Goal: Task Accomplishment & Management: Manage account settings

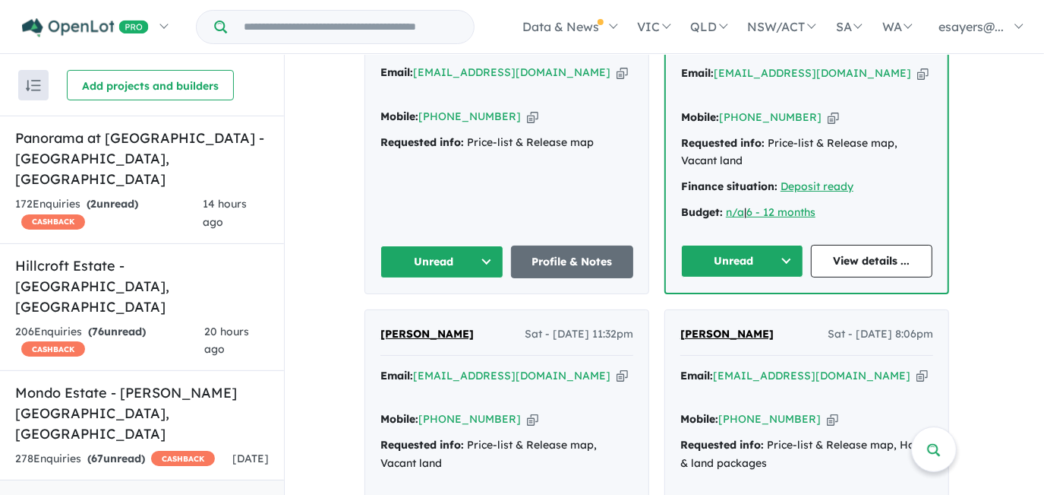
scroll to position [760, 0]
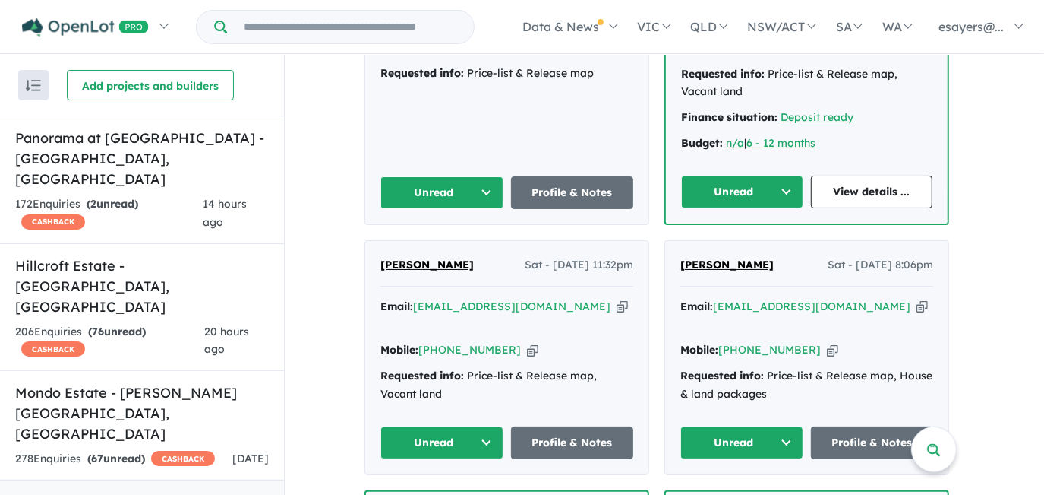
click at [917, 299] on icon "button" at bounding box center [922, 307] width 11 height 16
click at [827, 342] on icon "button" at bounding box center [832, 350] width 11 height 16
click at [883, 426] on link "Profile & Notes" at bounding box center [872, 442] width 123 height 33
click at [742, 426] on button "Unread" at bounding box center [742, 442] width 123 height 33
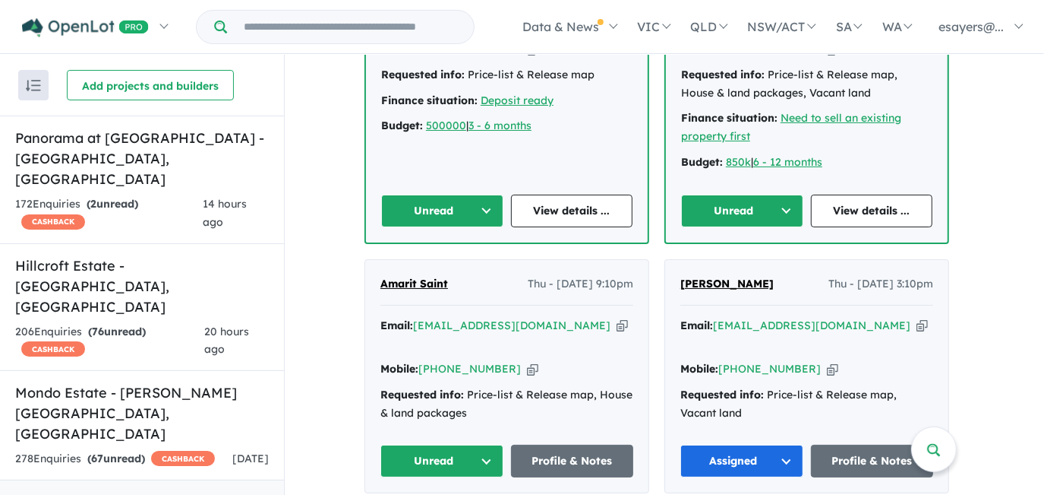
scroll to position [1312, 0]
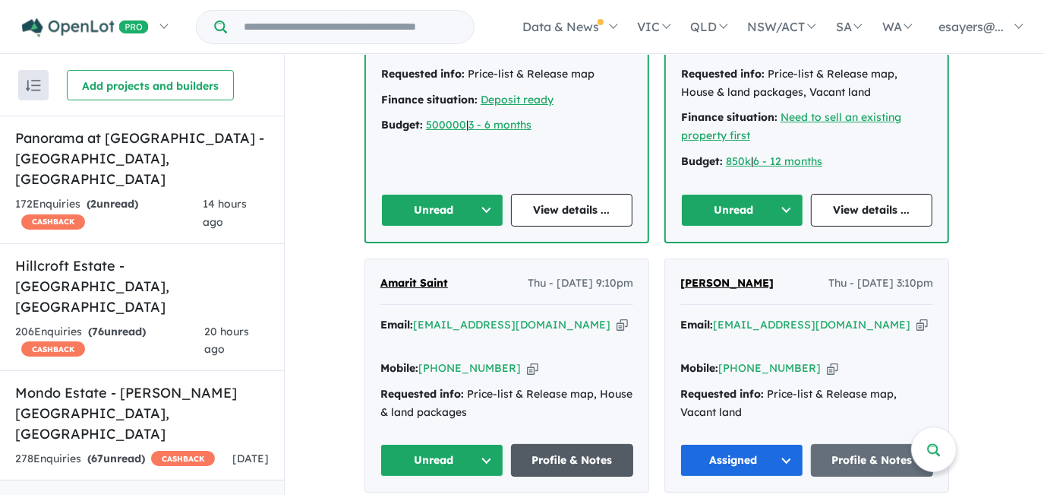
click at [543, 444] on link "Profile & Notes" at bounding box center [572, 460] width 123 height 33
click at [459, 444] on button "Unread" at bounding box center [442, 460] width 123 height 33
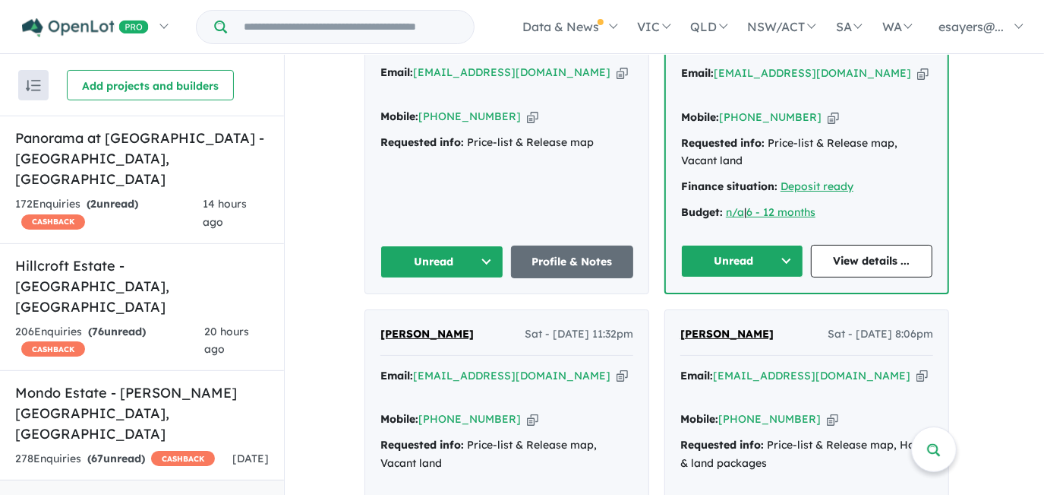
scroll to position [760, 0]
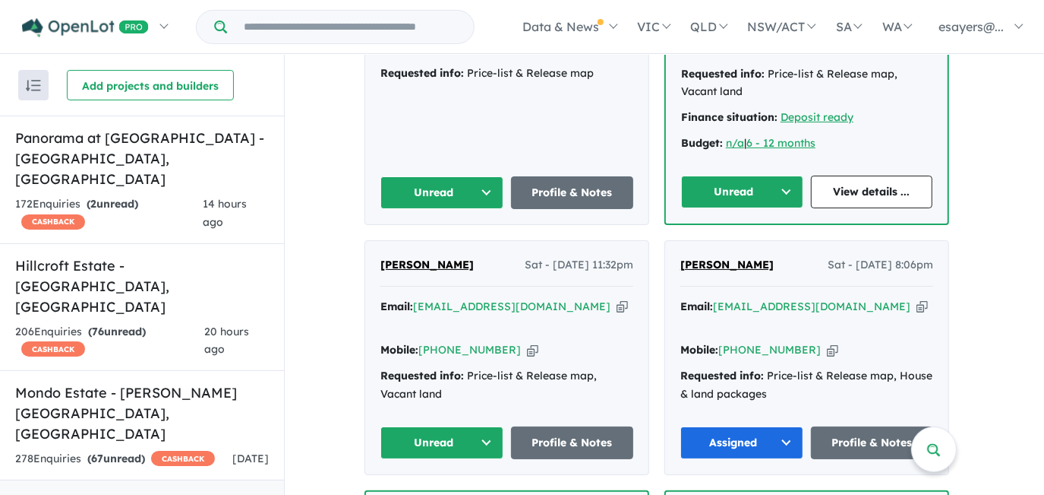
click at [617, 301] on icon "button" at bounding box center [622, 307] width 11 height 16
click at [617, 299] on icon "button" at bounding box center [622, 307] width 11 height 16
click at [527, 342] on icon "button" at bounding box center [532, 350] width 11 height 16
click at [617, 302] on icon "button" at bounding box center [622, 307] width 11 height 16
click at [571, 426] on link "Profile & Notes" at bounding box center [572, 442] width 123 height 33
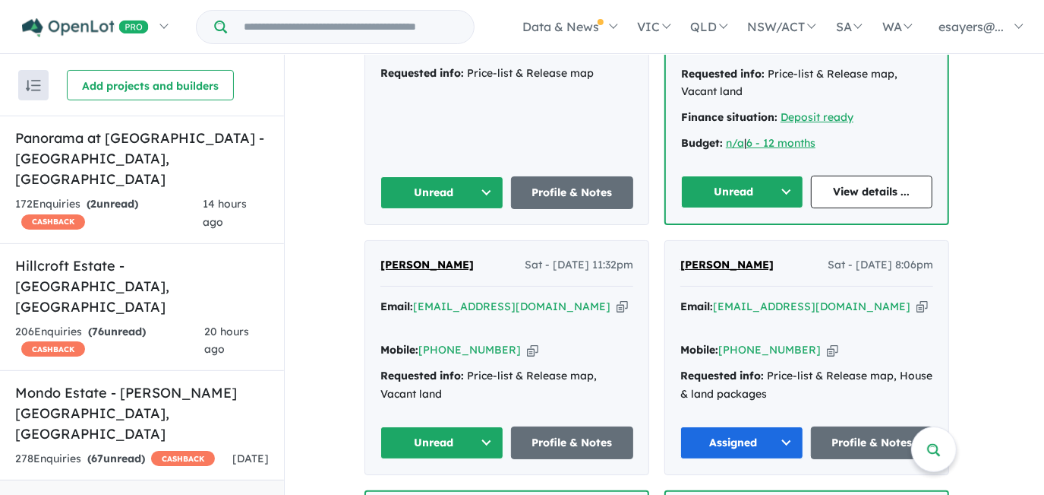
click at [467, 430] on button "Unread" at bounding box center [442, 442] width 123 height 33
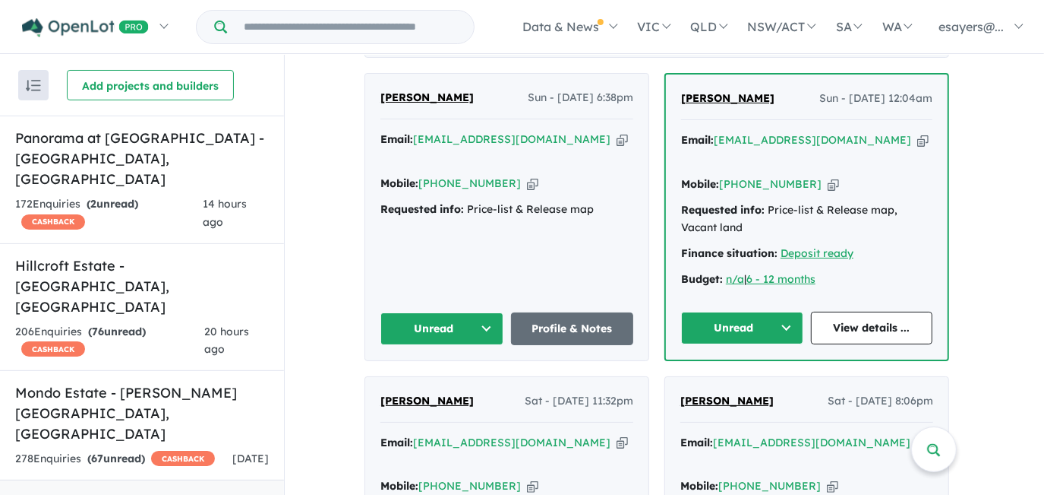
scroll to position [621, 0]
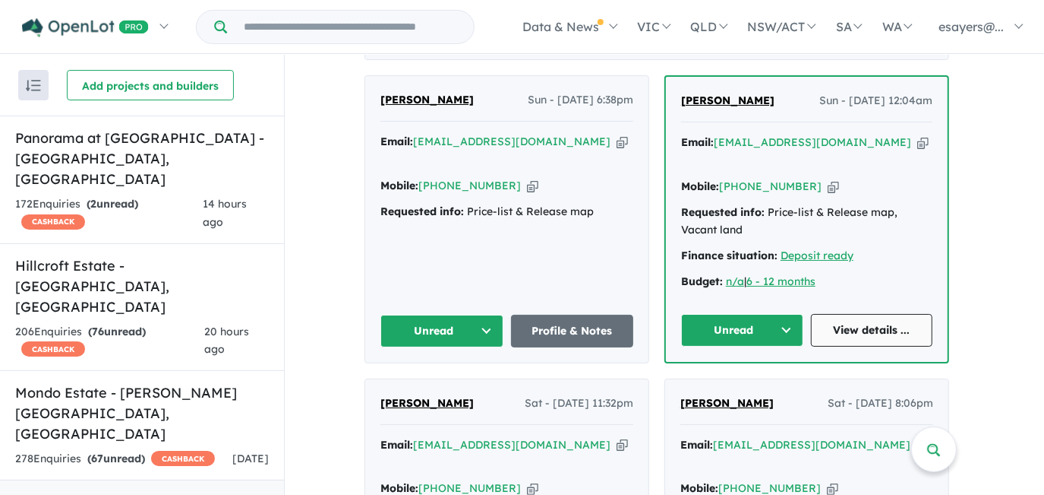
click at [879, 332] on link "View details ..." at bounding box center [872, 330] width 122 height 33
click at [750, 327] on button "Unread" at bounding box center [742, 330] width 122 height 33
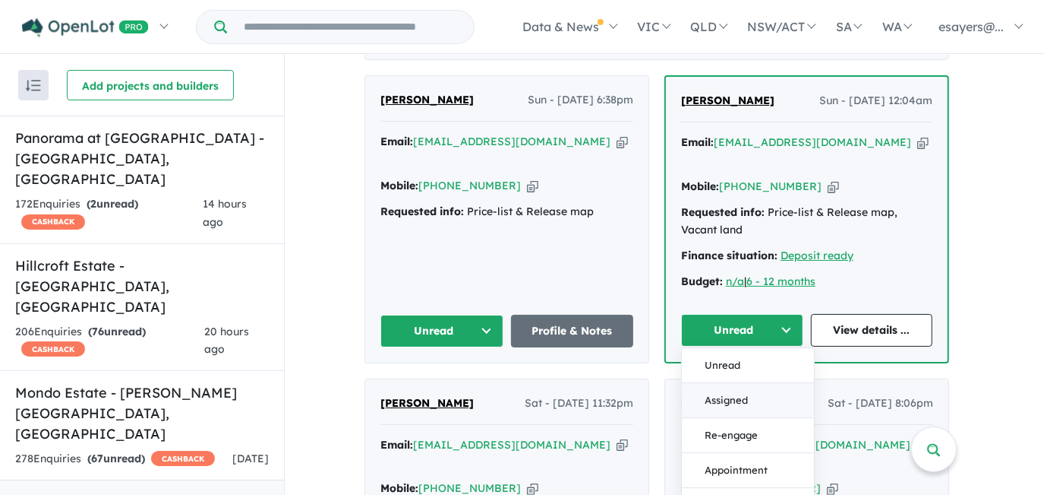
click at [741, 394] on button "Assigned" at bounding box center [748, 400] width 132 height 35
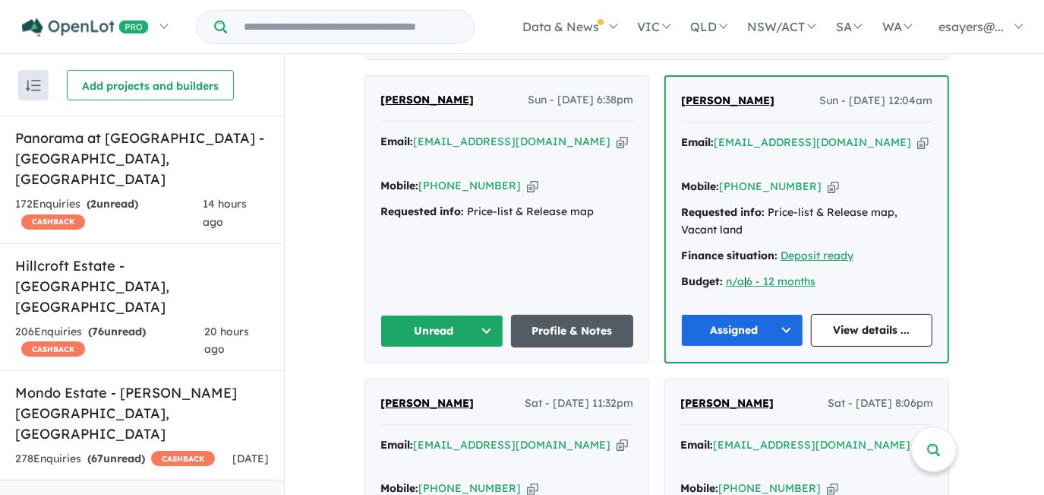
click at [542, 321] on link "Profile & Notes" at bounding box center [572, 330] width 123 height 33
click at [428, 320] on button "Unread" at bounding box center [442, 330] width 123 height 33
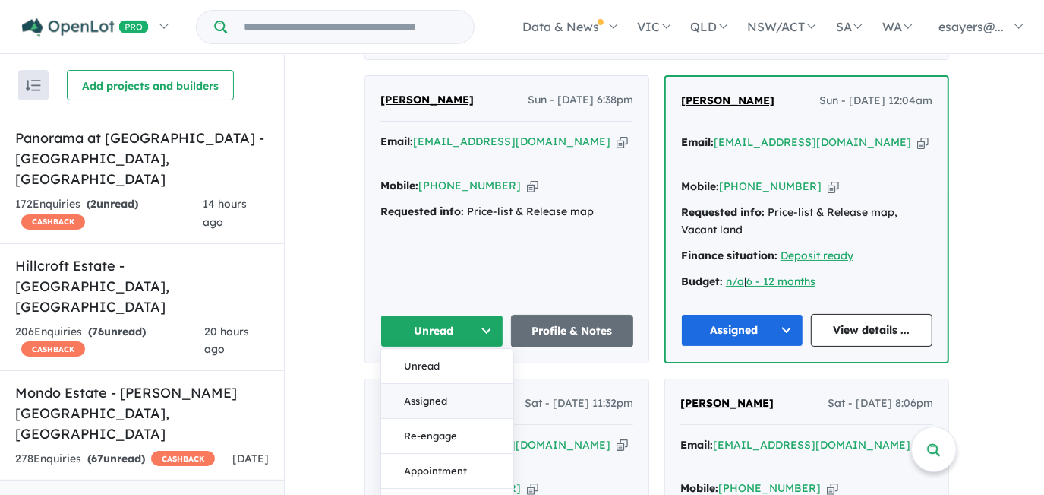
click at [435, 397] on button "Assigned" at bounding box center [447, 401] width 132 height 35
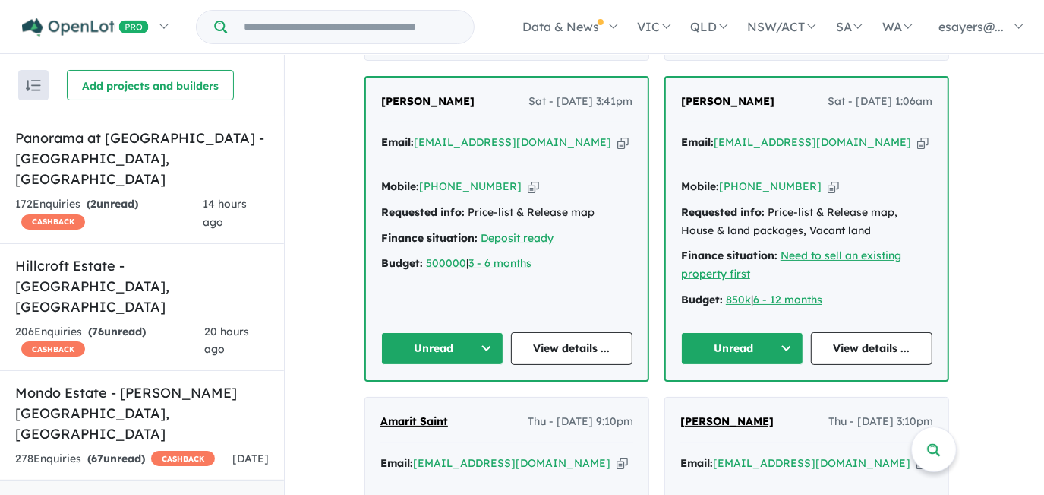
scroll to position [1104, 0]
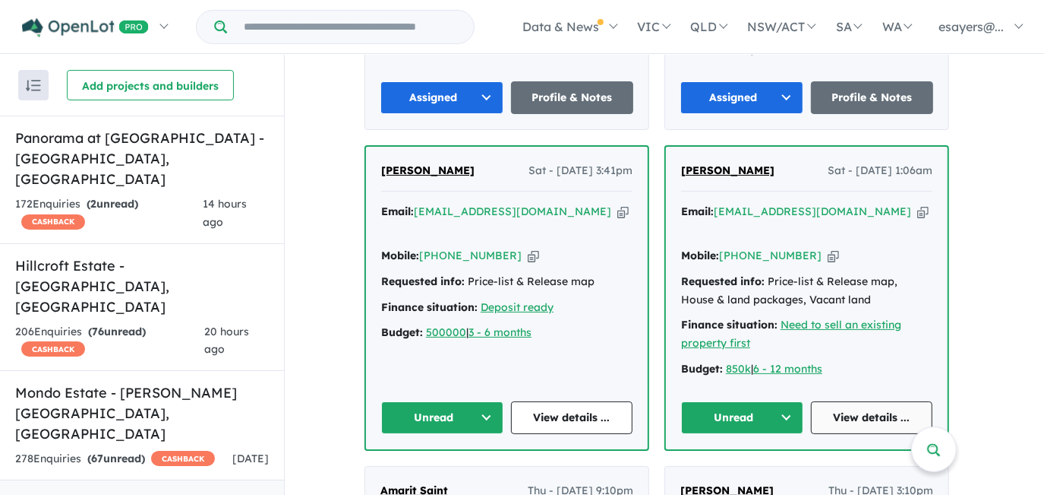
click at [852, 401] on link "View details ..." at bounding box center [872, 417] width 122 height 33
click at [751, 401] on button "Unread" at bounding box center [742, 417] width 122 height 33
click at [757, 470] on button "Assigned" at bounding box center [748, 487] width 132 height 35
click at [565, 401] on link "View details ..." at bounding box center [572, 417] width 122 height 33
click at [485, 401] on button "Unread" at bounding box center [442, 417] width 122 height 33
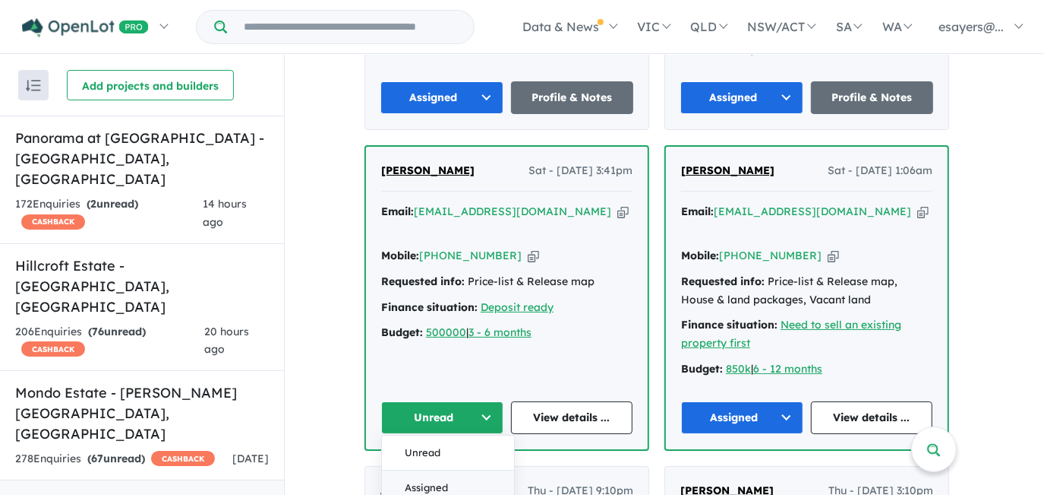
click at [471, 470] on button "Assigned" at bounding box center [448, 487] width 132 height 35
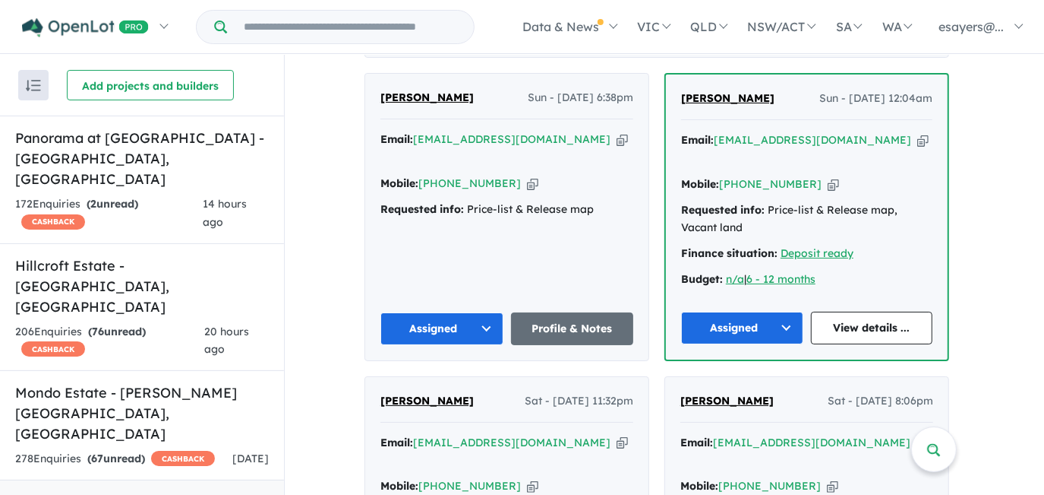
scroll to position [621, 0]
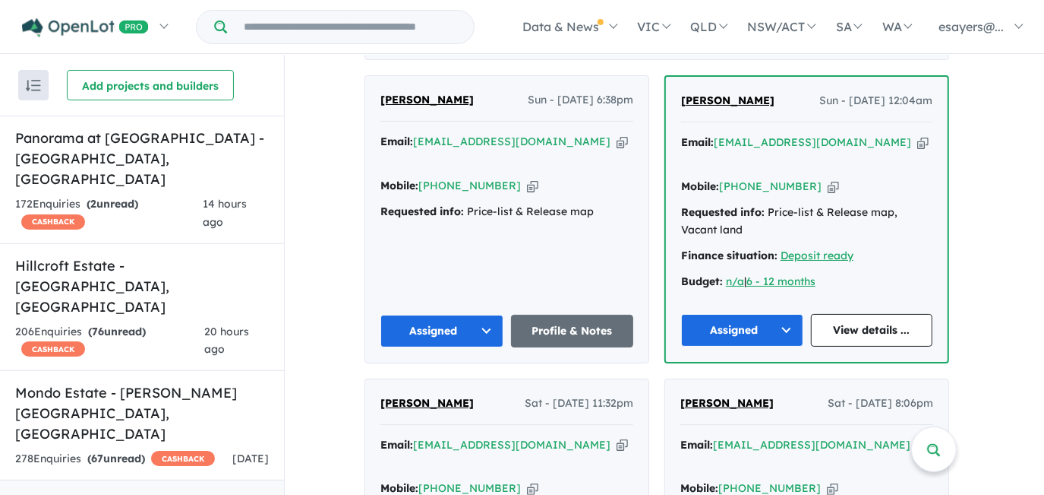
click at [460, 321] on button "Assigned" at bounding box center [442, 330] width 123 height 33
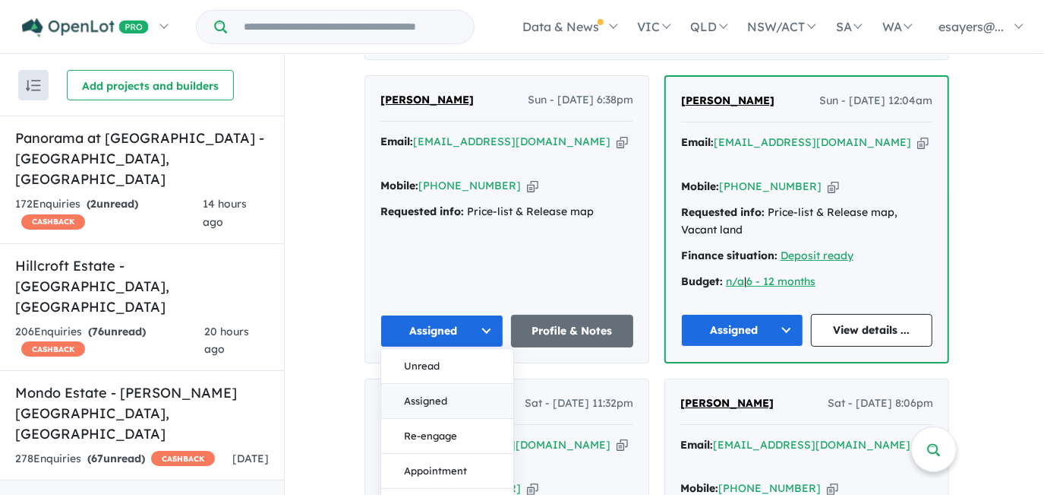
scroll to position [897, 0]
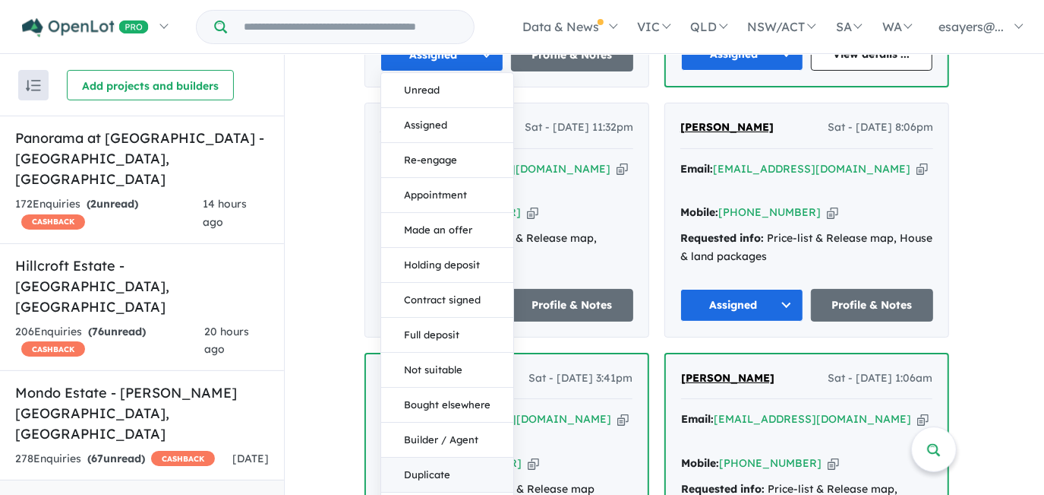
click at [460, 459] on button "Duplicate" at bounding box center [447, 474] width 132 height 35
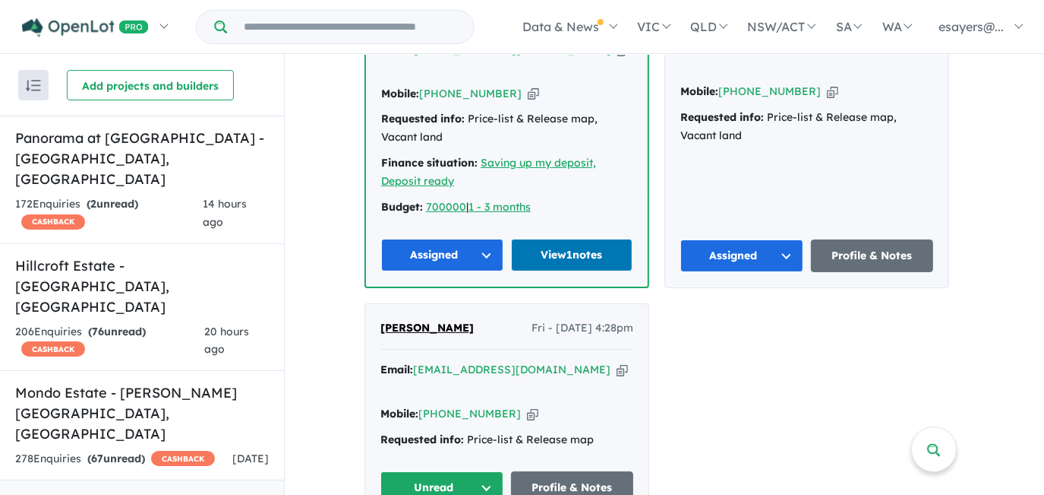
scroll to position [2416, 0]
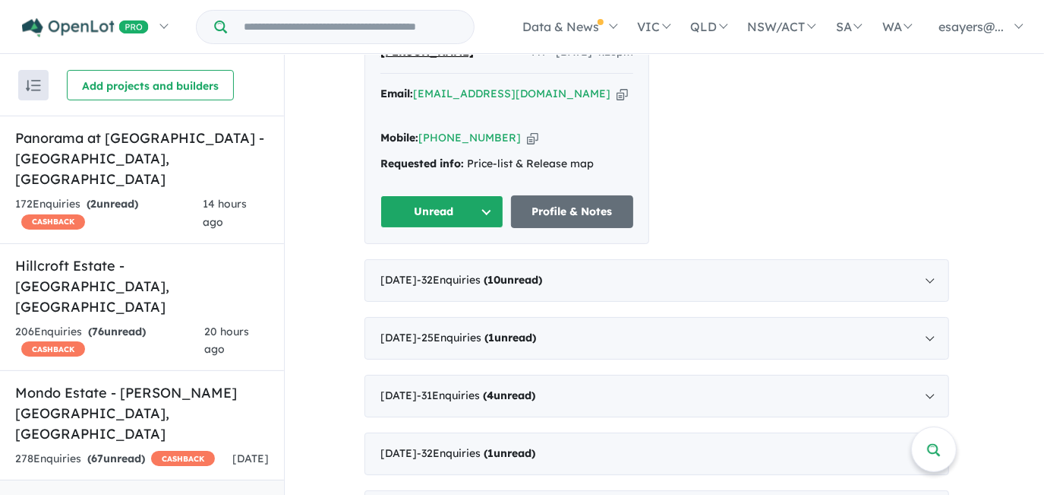
click at [439, 195] on button "Unread" at bounding box center [442, 211] width 123 height 33
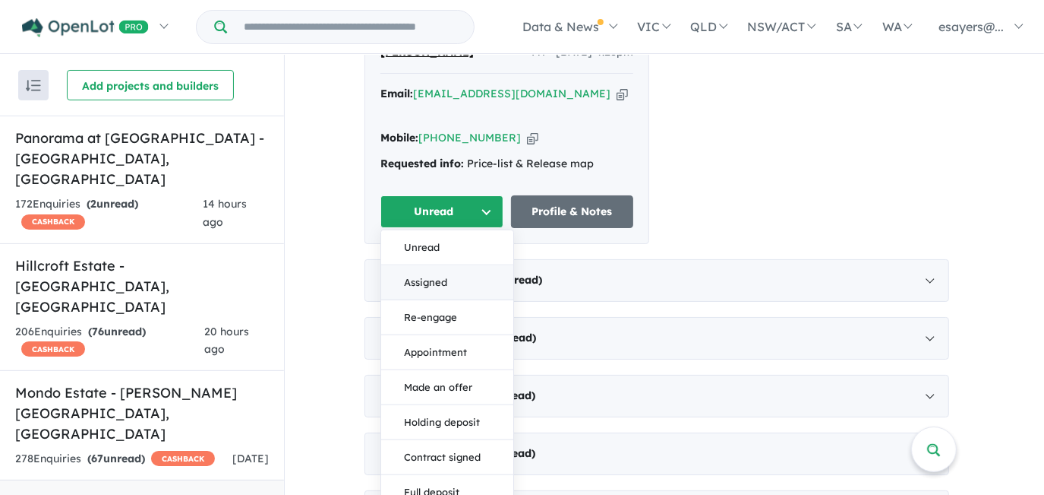
click at [450, 265] on button "Assigned" at bounding box center [447, 282] width 132 height 35
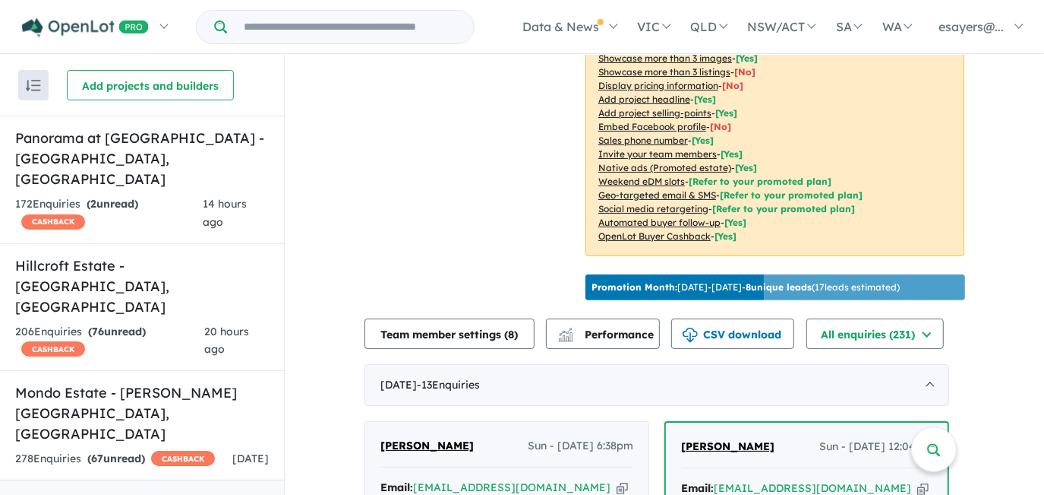
scroll to position [0, 0]
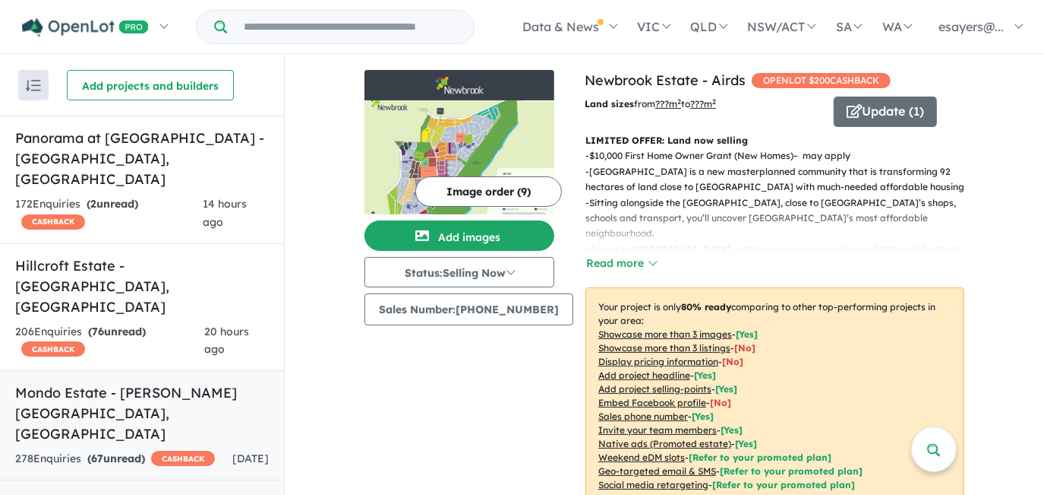
click at [125, 382] on h5 "Mondo Estate - Edmondson Park , NSW" at bounding box center [142, 413] width 254 height 62
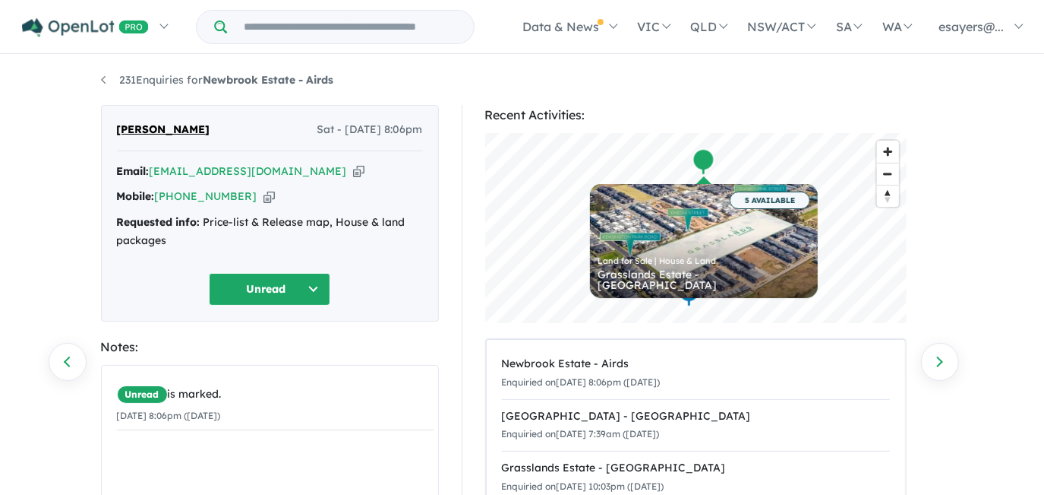
click at [353, 171] on icon "button" at bounding box center [358, 171] width 11 height 16
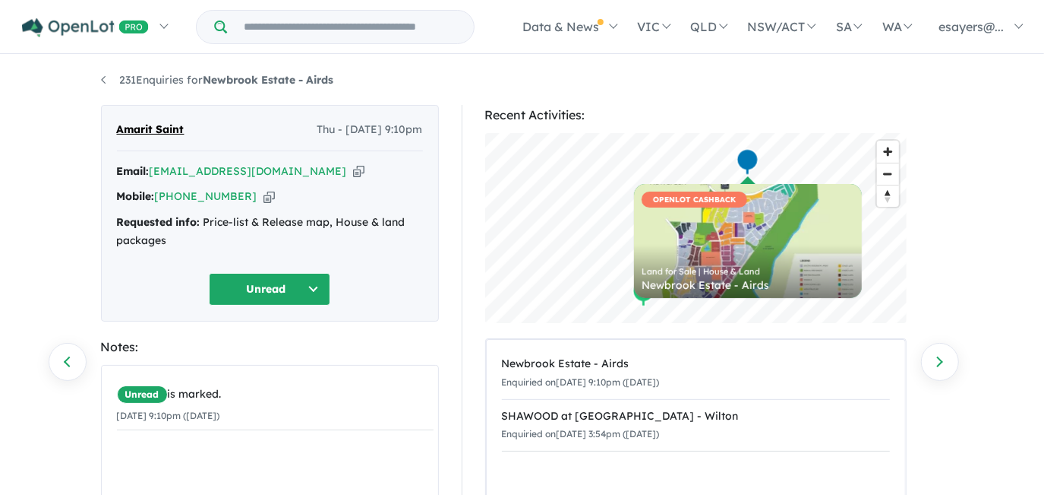
click at [353, 171] on icon "button" at bounding box center [358, 171] width 11 height 16
click at [264, 193] on icon "button" at bounding box center [269, 196] width 11 height 16
click at [353, 166] on icon "button" at bounding box center [358, 171] width 11 height 16
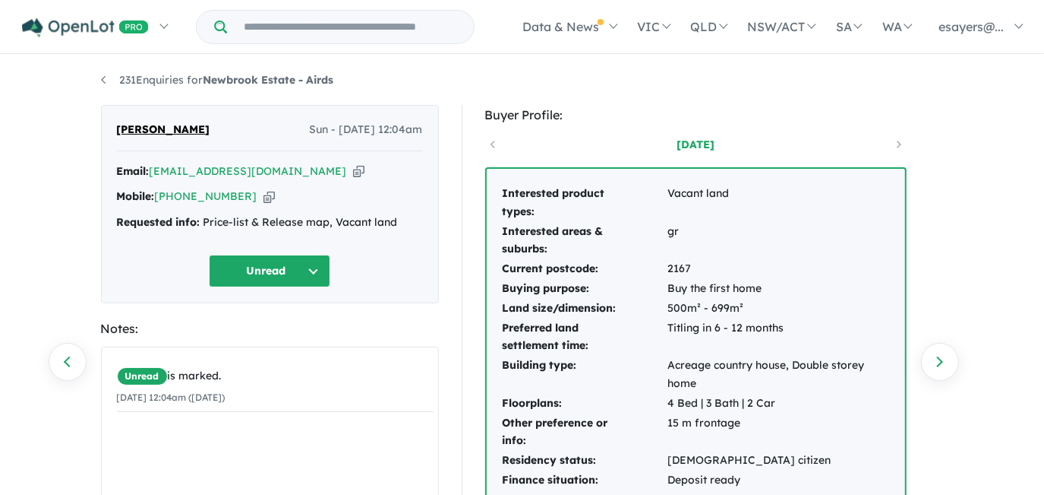
click at [353, 166] on icon "button" at bounding box center [358, 171] width 11 height 16
click at [353, 170] on icon "button" at bounding box center [358, 171] width 11 height 16
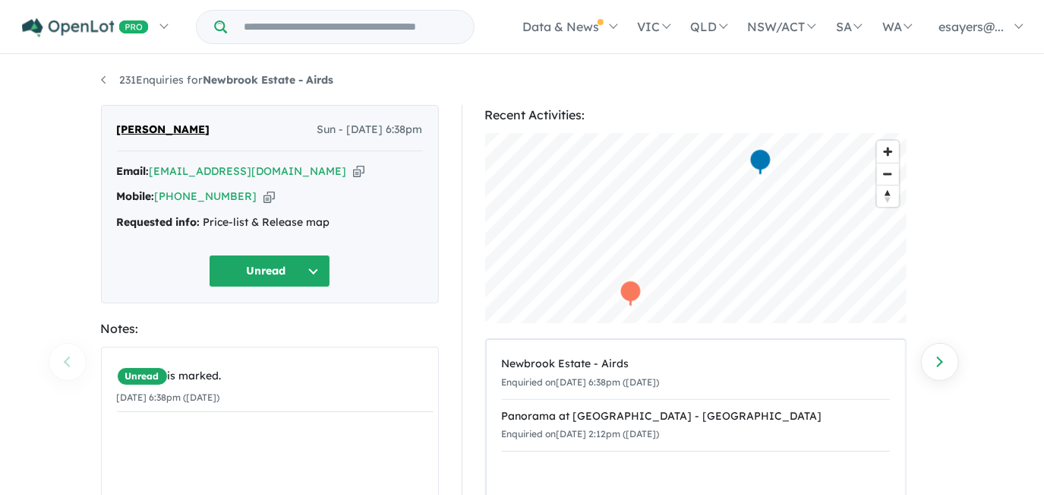
click at [353, 169] on icon "button" at bounding box center [358, 171] width 11 height 16
click at [353, 171] on icon "button" at bounding box center [358, 171] width 11 height 16
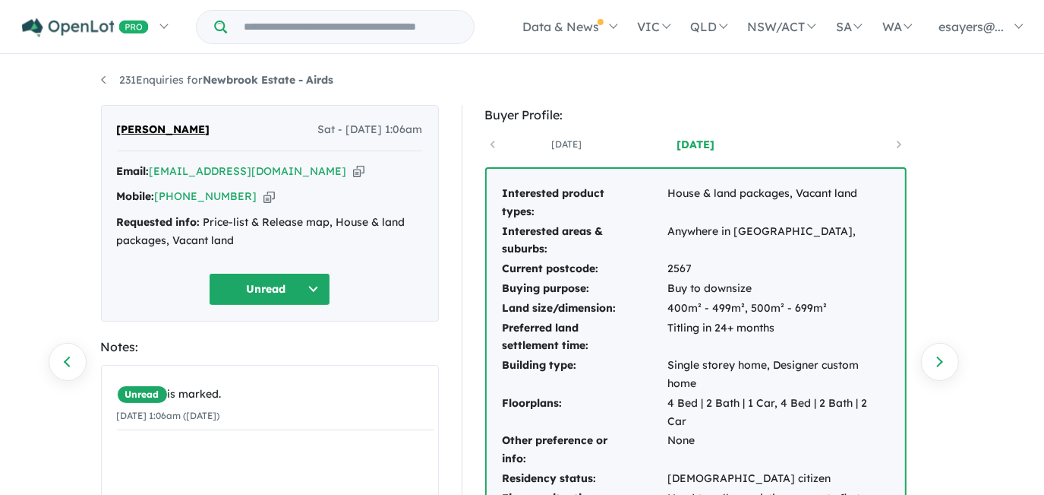
click at [353, 170] on icon "button" at bounding box center [358, 171] width 11 height 16
click at [264, 194] on icon "button" at bounding box center [269, 196] width 11 height 16
click at [353, 175] on icon "button" at bounding box center [358, 171] width 11 height 16
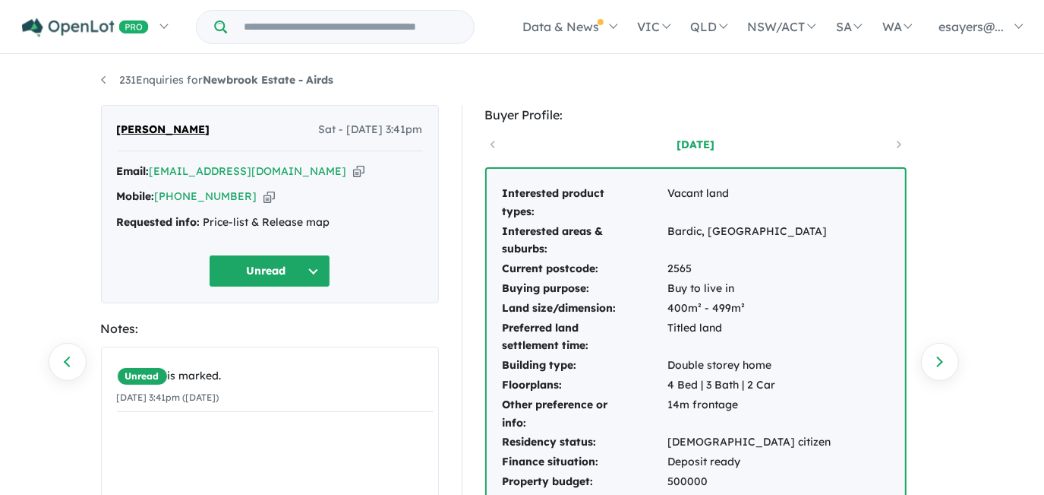
click at [353, 170] on icon "button" at bounding box center [358, 171] width 11 height 16
click at [264, 198] on icon "button" at bounding box center [269, 196] width 11 height 16
click at [353, 170] on icon "button" at bounding box center [358, 171] width 11 height 16
